Goal: Information Seeking & Learning: Learn about a topic

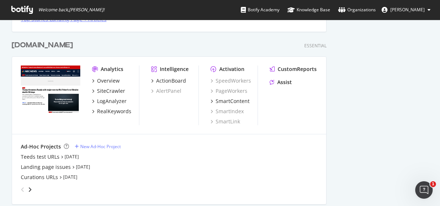
scroll to position [292, 0]
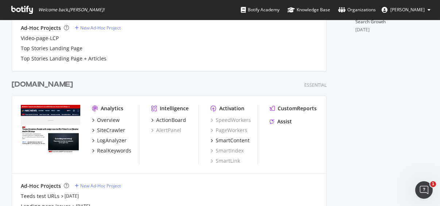
click at [48, 87] on div "[DOMAIN_NAME]" at bounding box center [42, 84] width 61 height 11
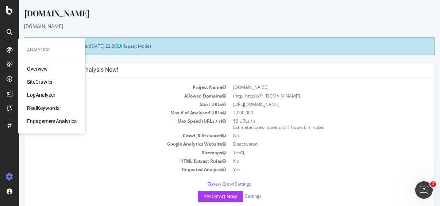
click at [40, 94] on div "LogAnalyzer" at bounding box center [41, 94] width 28 height 7
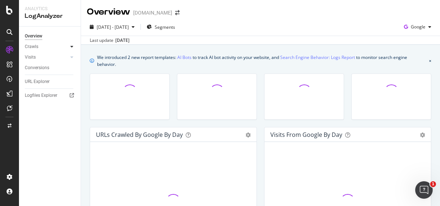
click at [74, 46] on div at bounding box center [71, 46] width 7 height 7
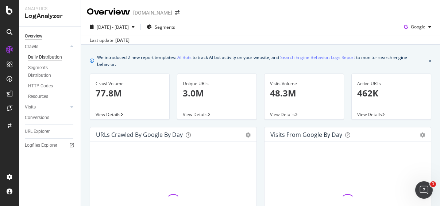
click at [51, 56] on div "Daily Distribution" at bounding box center [45, 58] width 34 height 8
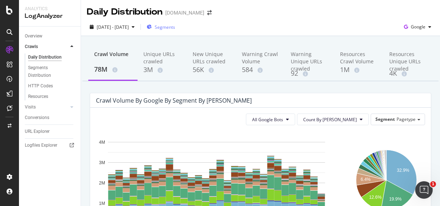
click at [175, 23] on div "Segments" at bounding box center [161, 27] width 28 height 11
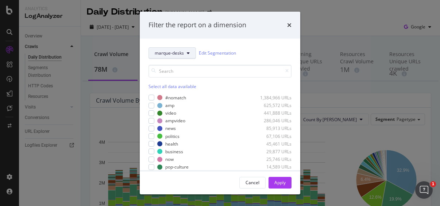
click at [178, 52] on span "marque-desks" at bounding box center [169, 53] width 29 height 6
click at [221, 55] on link "Edit Segmentation" at bounding box center [217, 53] width 37 height 8
click at [161, 82] on div "Select all data available" at bounding box center [219, 77] width 143 height 25
click at [183, 87] on div "Select all data available" at bounding box center [219, 86] width 143 height 6
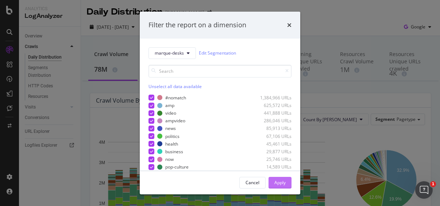
click at [279, 184] on div "Apply" at bounding box center [279, 183] width 11 height 6
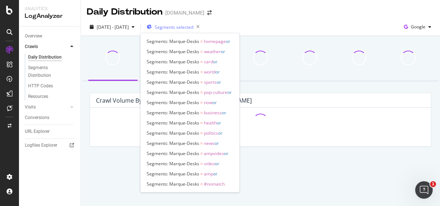
click at [184, 27] on span "Segments selected" at bounding box center [174, 27] width 39 height 6
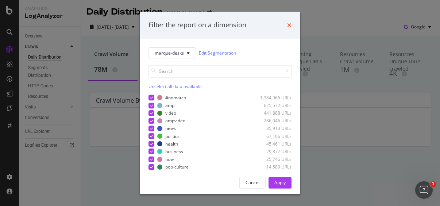
click at [287, 26] on icon "times" at bounding box center [289, 25] width 4 height 6
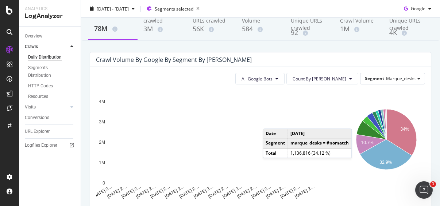
scroll to position [36, 0]
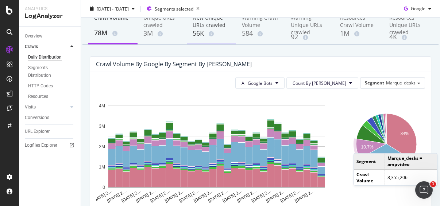
click at [217, 28] on div "New Unique URLs crawled" at bounding box center [211, 21] width 38 height 15
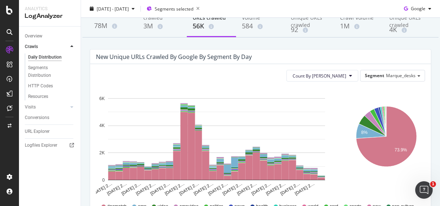
scroll to position [109, 0]
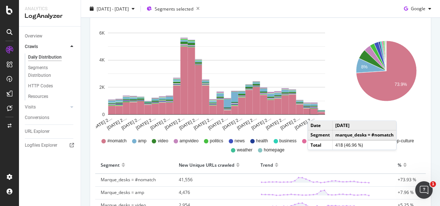
click at [315, 113] on rect "A chart." at bounding box center [313, 111] width 7 height 5
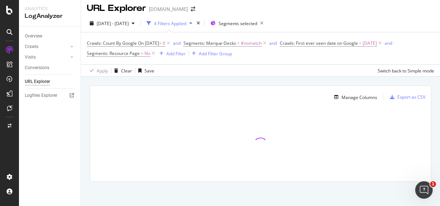
scroll to position [4, 0]
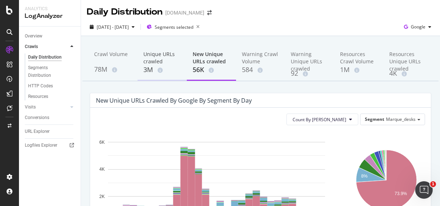
click at [151, 62] on div "Unique URLs crawled" at bounding box center [162, 58] width 38 height 15
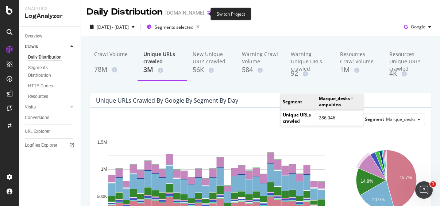
click at [207, 13] on icon "arrow-right-arrow-left" at bounding box center [209, 12] width 4 height 5
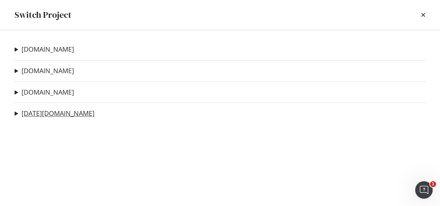
click at [34, 115] on link "[DATE][DOMAIN_NAME]" at bounding box center [58, 114] width 73 height 8
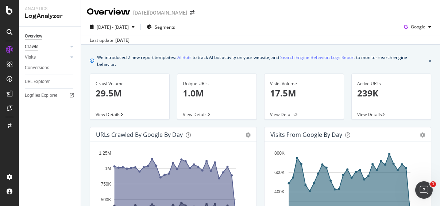
click at [37, 50] on div "Crawls" at bounding box center [31, 47] width 13 height 8
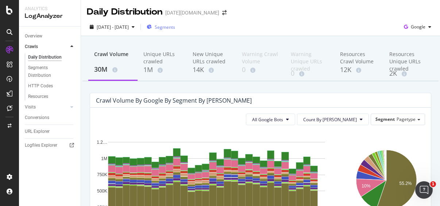
click at [175, 30] on span "Segments" at bounding box center [165, 27] width 20 height 6
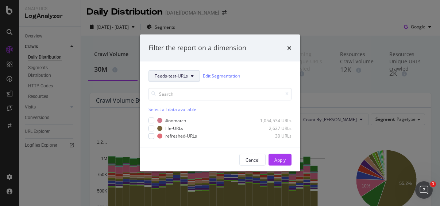
click at [187, 74] on button "Teeds-test-URLs" at bounding box center [173, 76] width 51 height 12
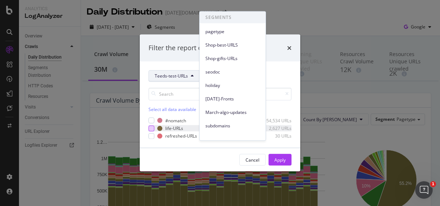
click at [151, 126] on div "modal" at bounding box center [151, 128] width 6 height 6
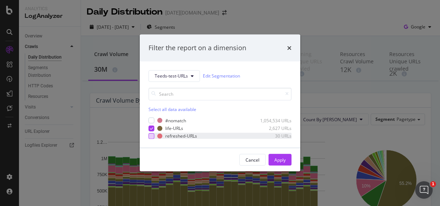
click at [153, 138] on div "modal" at bounding box center [151, 136] width 6 height 6
click at [286, 161] on button "Apply" at bounding box center [279, 160] width 23 height 12
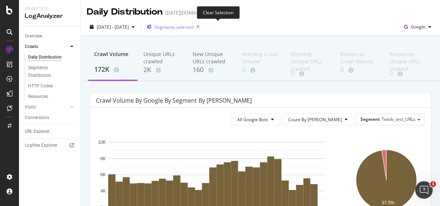
click at [202, 27] on icon "button" at bounding box center [197, 27] width 9 height 10
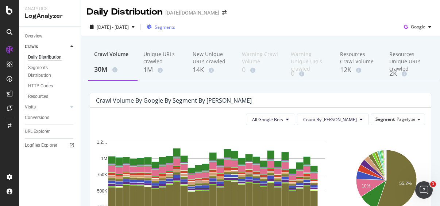
click at [175, 25] on span "Segments" at bounding box center [165, 27] width 20 height 6
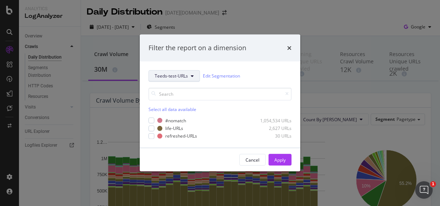
click at [176, 80] on button "Teeds-test-URLs" at bounding box center [173, 76] width 51 height 12
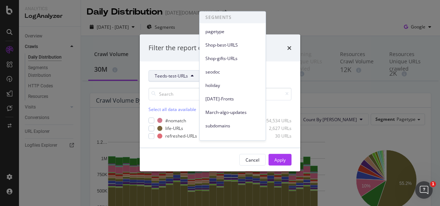
scroll to position [61, 0]
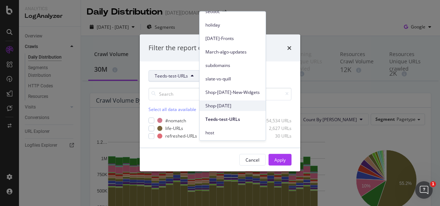
click at [228, 106] on span "Shop-[DATE]" at bounding box center [232, 105] width 54 height 7
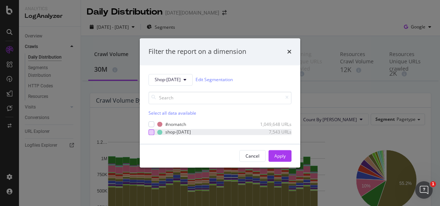
click at [152, 132] on div "modal" at bounding box center [151, 132] width 6 height 6
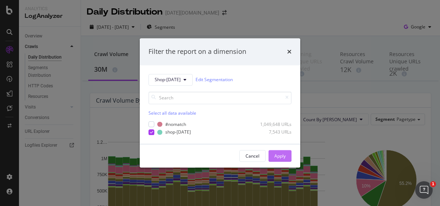
click at [285, 158] on div "Apply" at bounding box center [279, 156] width 11 height 6
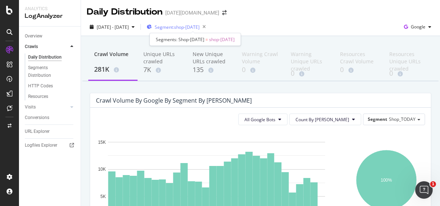
click at [199, 29] on span "Segment: shop-[DATE]" at bounding box center [177, 27] width 45 height 6
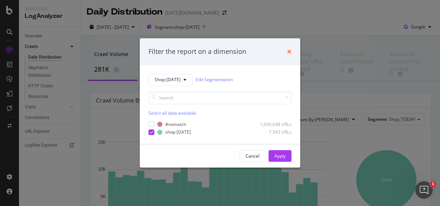
click at [287, 51] on icon "times" at bounding box center [289, 52] width 4 height 6
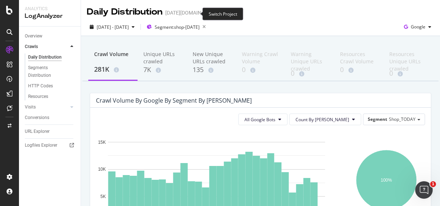
click at [222, 14] on icon "arrow-right-arrow-left" at bounding box center [224, 12] width 4 height 5
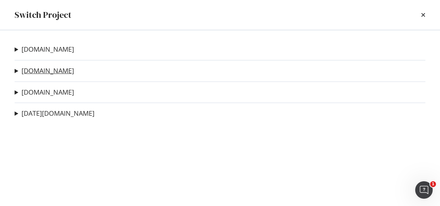
click at [48, 67] on link "[DOMAIN_NAME]" at bounding box center [48, 71] width 52 height 8
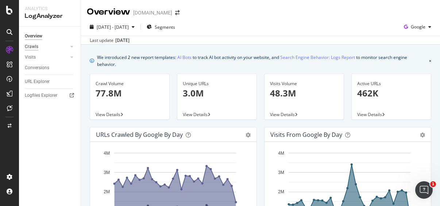
click at [32, 47] on div "Crawls" at bounding box center [31, 47] width 13 height 8
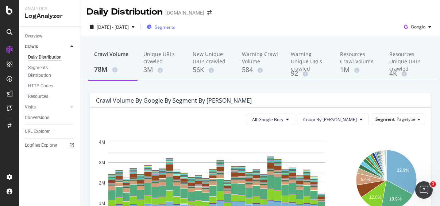
click at [175, 26] on span "Segments" at bounding box center [165, 27] width 20 height 6
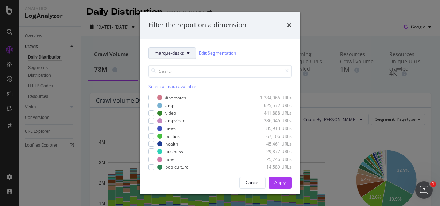
click at [188, 54] on icon "modal" at bounding box center [188, 53] width 3 height 4
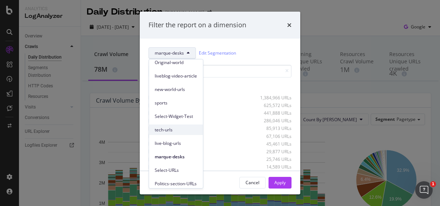
scroll to position [61, 0]
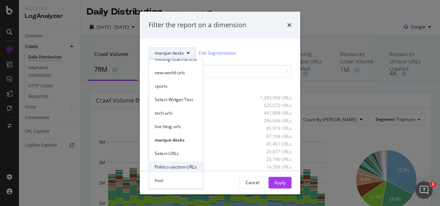
click at [172, 165] on span "Politics-section-URLs" at bounding box center [176, 167] width 42 height 7
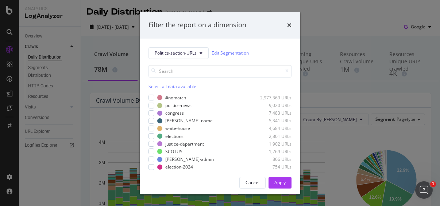
click at [155, 86] on div "Select all data available" at bounding box center [219, 86] width 143 height 6
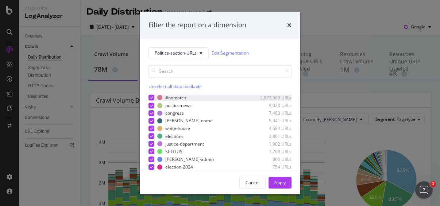
click at [150, 97] on icon "modal" at bounding box center [151, 98] width 3 height 4
click at [151, 97] on div "modal" at bounding box center [151, 98] width 6 height 6
click at [150, 98] on icon "modal" at bounding box center [151, 98] width 3 height 4
click at [280, 184] on div "Apply" at bounding box center [279, 183] width 11 height 6
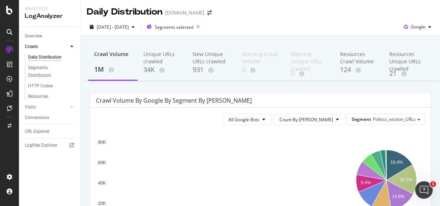
scroll to position [73, 0]
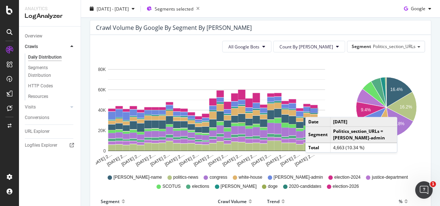
click at [312, 110] on rect "A chart." at bounding box center [313, 111] width 7 height 4
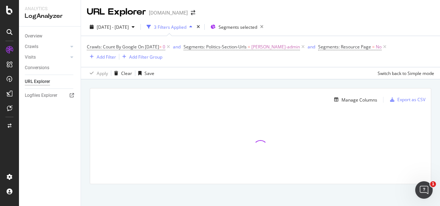
scroll to position [3, 0]
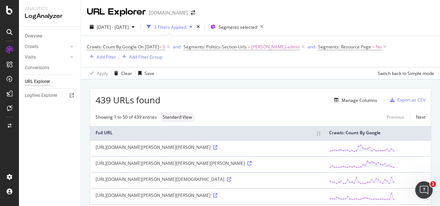
scroll to position [3, 0]
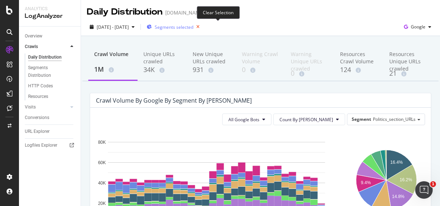
click at [202, 26] on icon "button" at bounding box center [197, 27] width 9 height 10
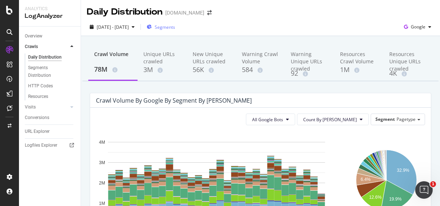
click at [175, 28] on span "Segments" at bounding box center [165, 27] width 20 height 6
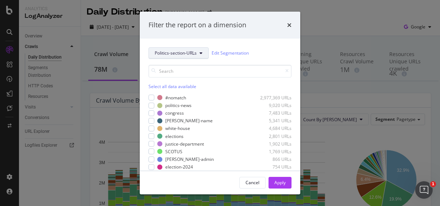
click at [192, 52] on span "Politics-section-URLs" at bounding box center [176, 53] width 42 height 6
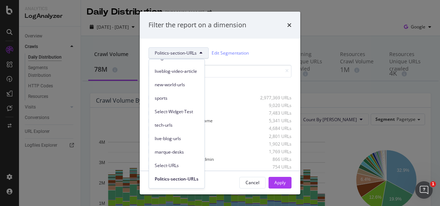
scroll to position [61, 0]
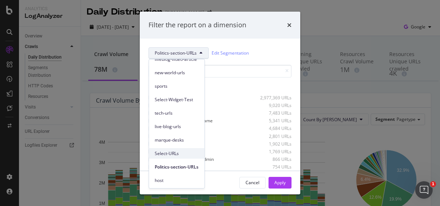
click at [174, 152] on span "Select-URLs" at bounding box center [177, 154] width 44 height 7
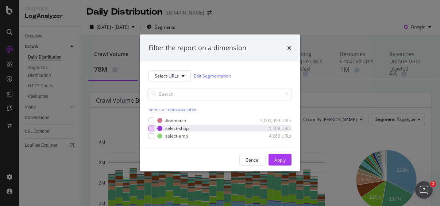
click at [152, 127] on div "modal" at bounding box center [151, 128] width 6 height 6
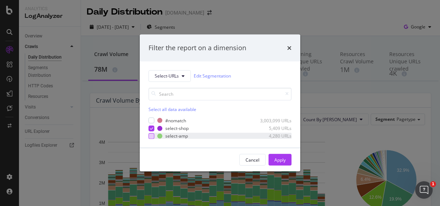
click at [152, 136] on div "modal" at bounding box center [151, 136] width 6 height 6
click at [282, 156] on div "Apply" at bounding box center [279, 160] width 11 height 11
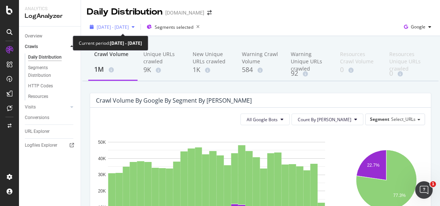
click at [129, 25] on span "[DATE] - [DATE]" at bounding box center [113, 27] width 32 height 6
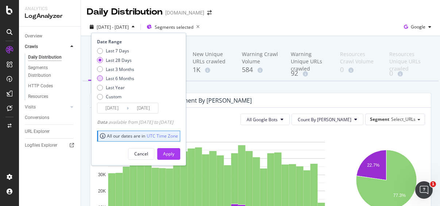
click at [98, 76] on div "Last 6 Months" at bounding box center [100, 78] width 6 height 6
type input "2025/03/11"
click at [174, 149] on div "Apply" at bounding box center [168, 154] width 11 height 11
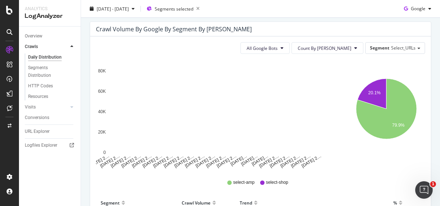
scroll to position [73, 0]
